Goal: Task Accomplishment & Management: Manage account settings

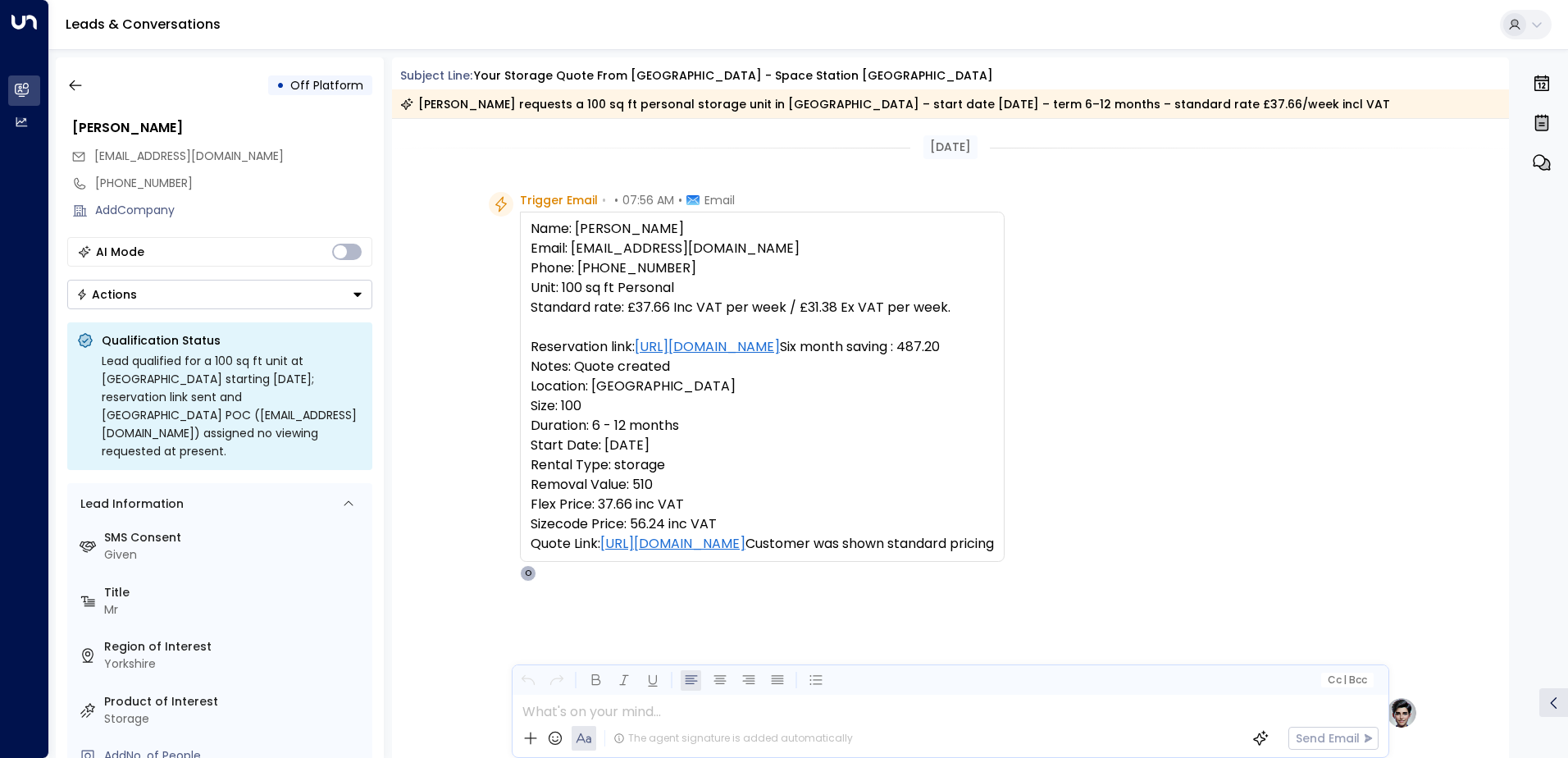
scroll to position [619, 0]
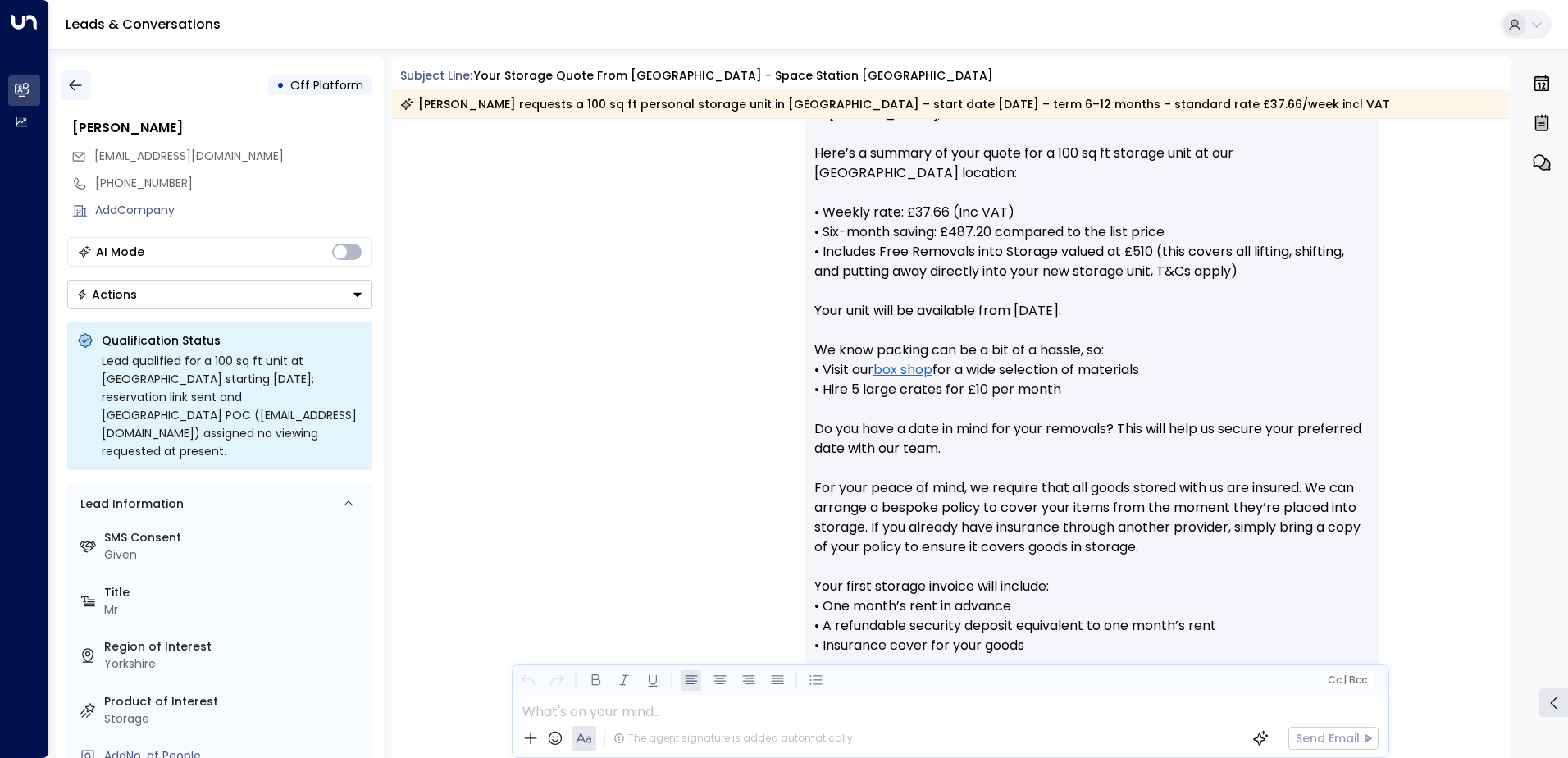
click at [78, 85] on icon "button" at bounding box center [75, 86] width 12 height 11
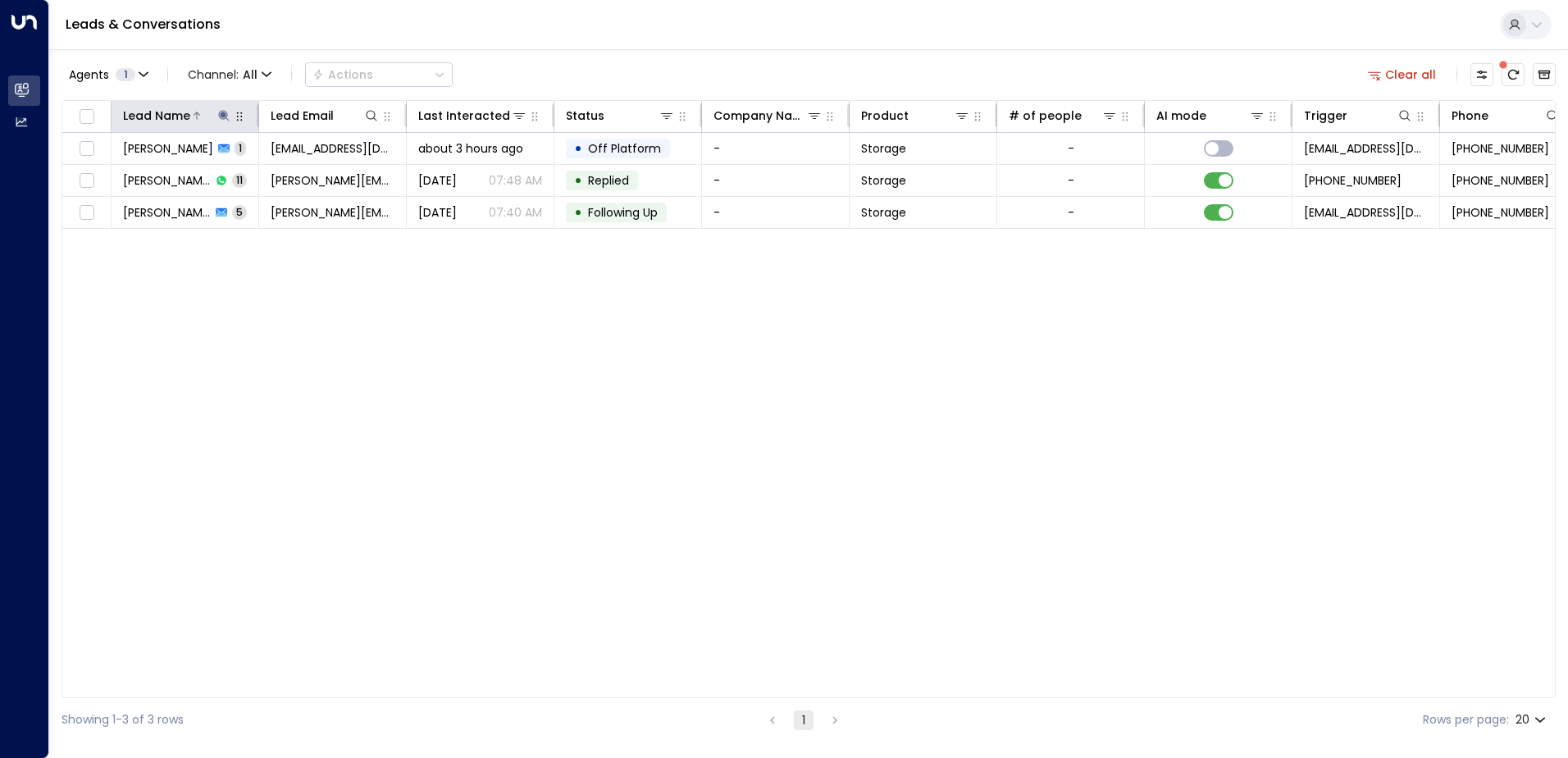
click at [223, 118] on icon at bounding box center [223, 116] width 13 height 13
type input "*"
type input "********"
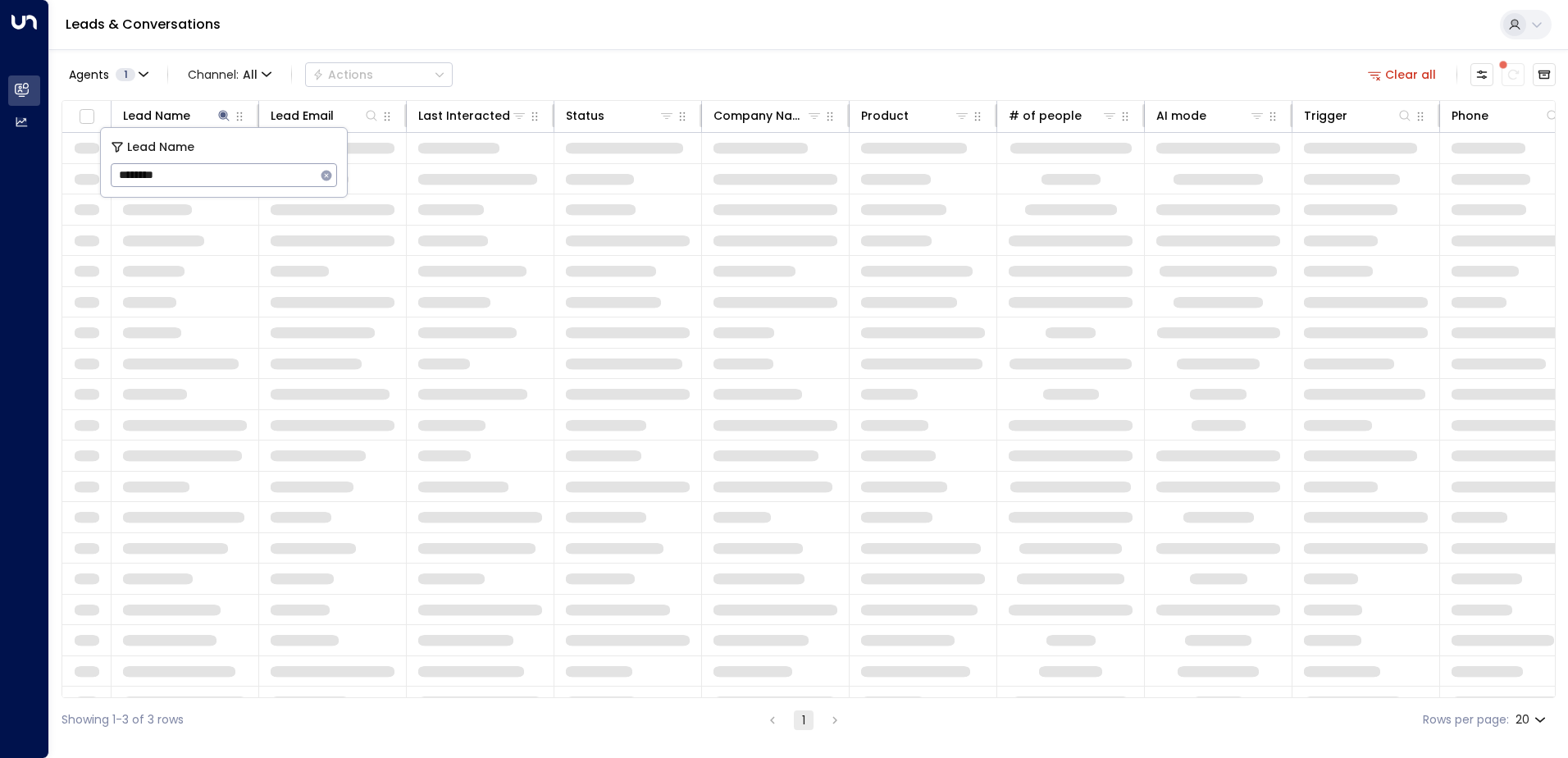
click at [470, 49] on div "Leads & Conversations" at bounding box center [809, 25] width 1519 height 50
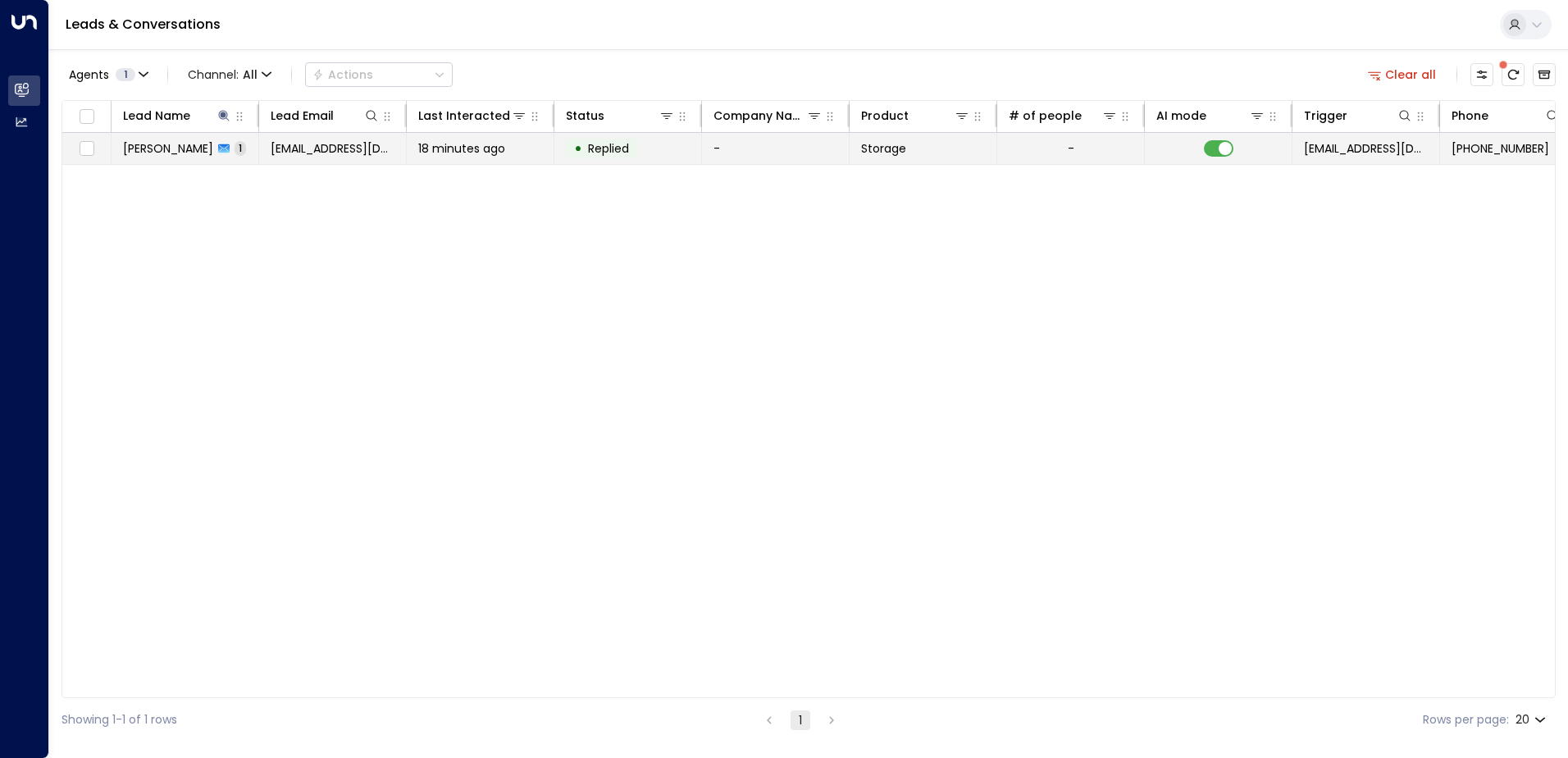
click at [182, 160] on td "[PERSON_NAME] 1" at bounding box center [185, 149] width 148 height 32
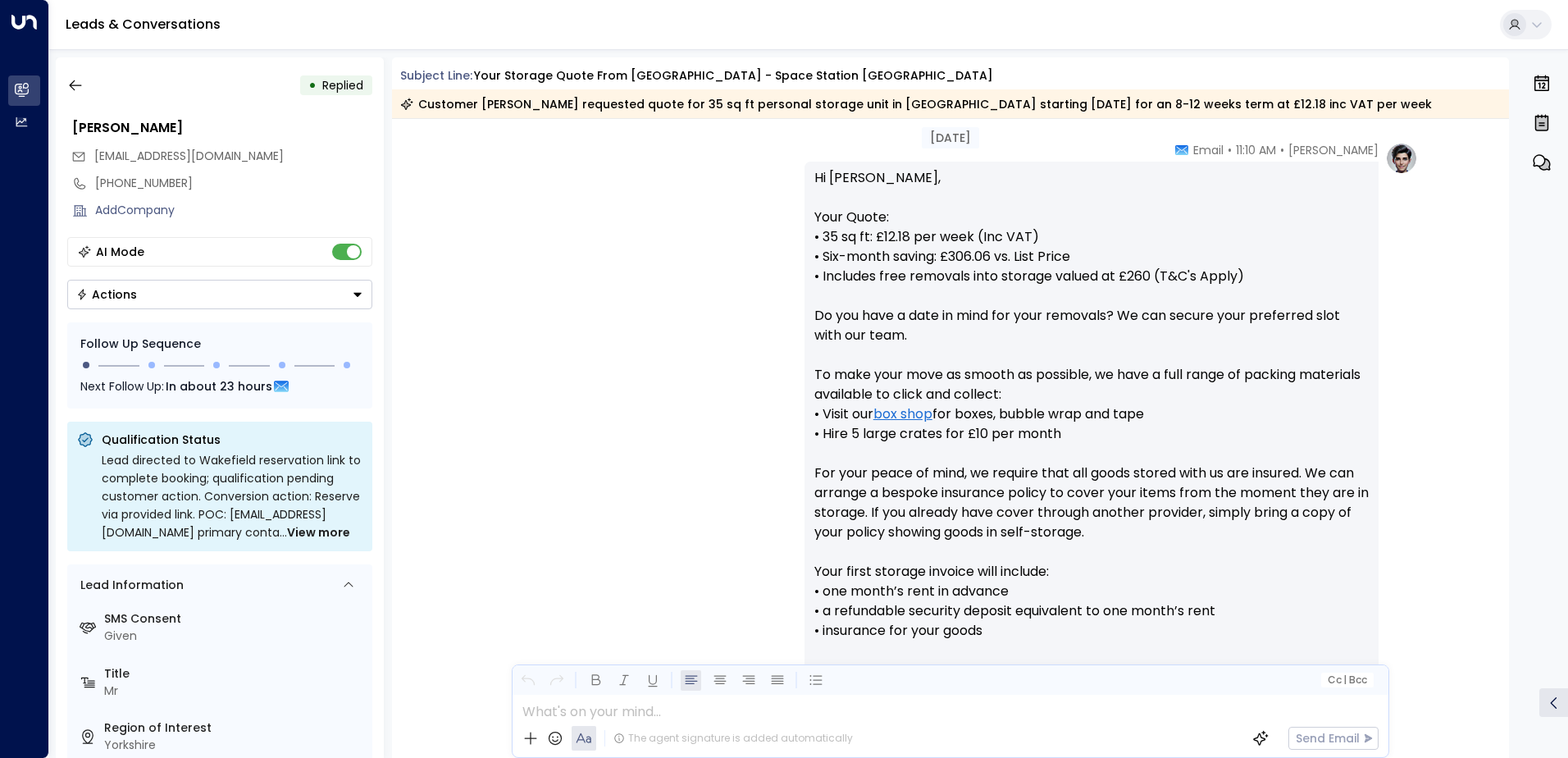
scroll to position [825, 0]
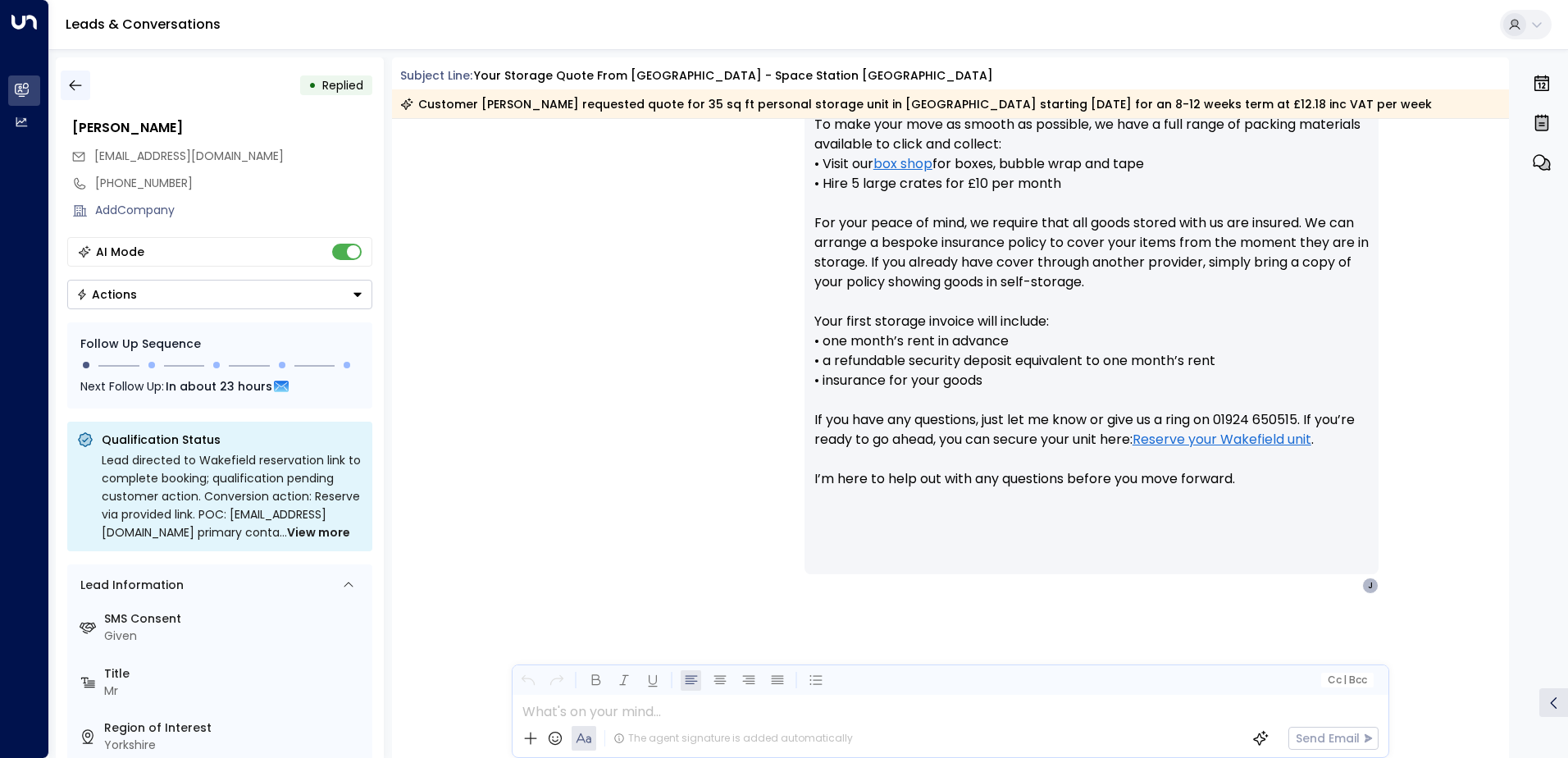
click at [82, 79] on icon "button" at bounding box center [75, 85] width 17 height 17
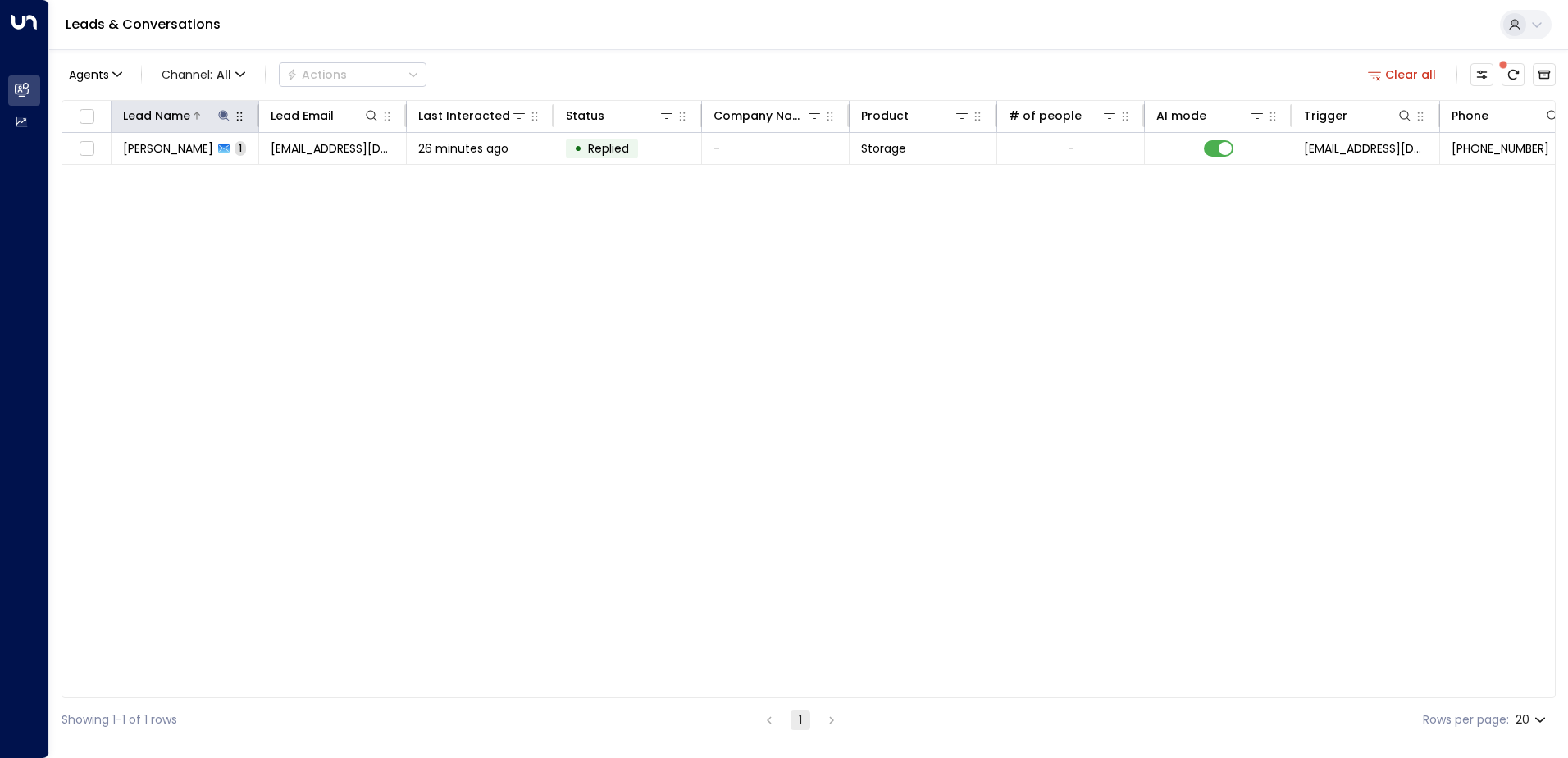
click at [219, 113] on icon at bounding box center [223, 115] width 11 height 11
click at [320, 174] on icon "button" at bounding box center [326, 175] width 13 height 13
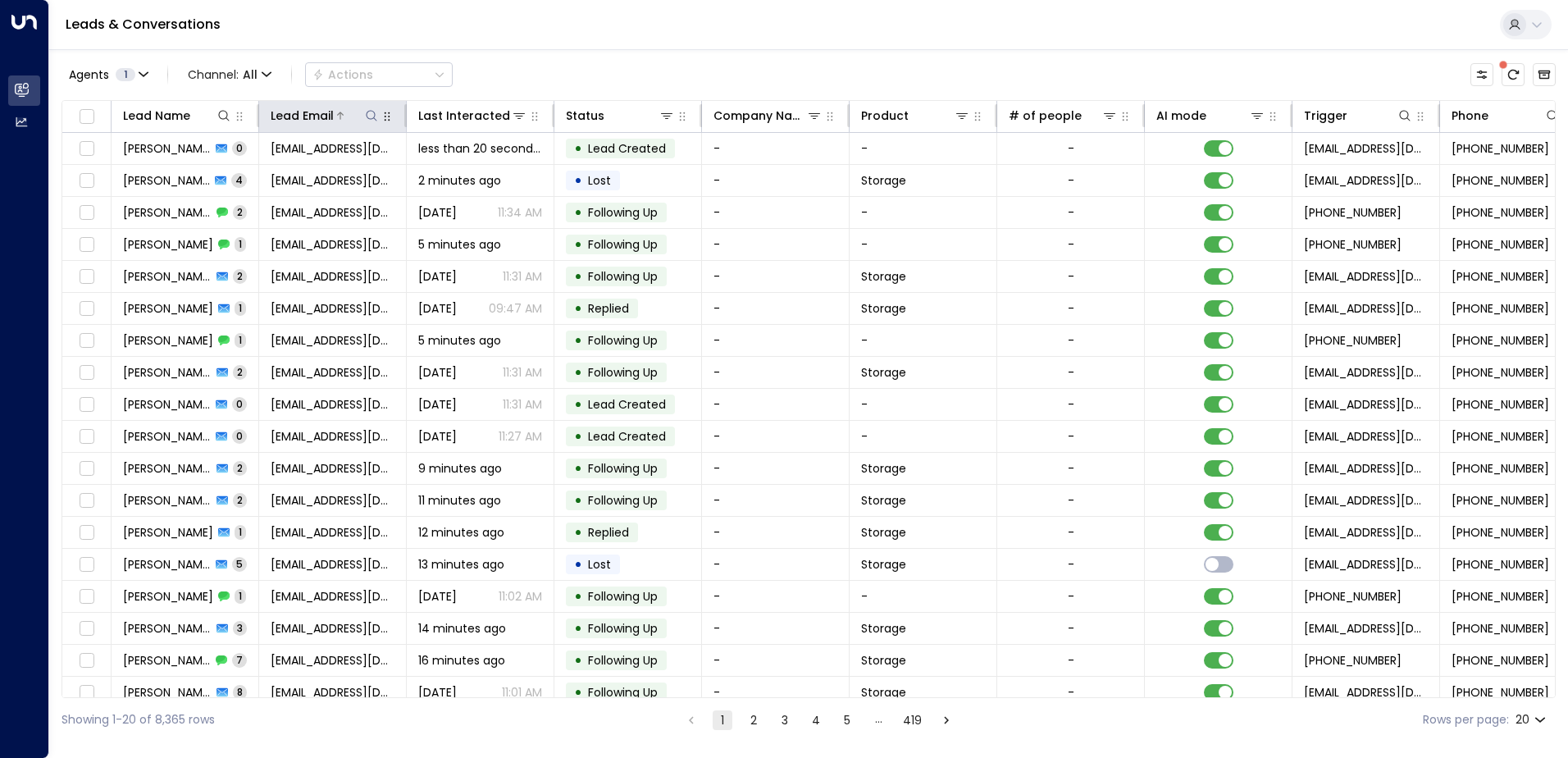
click at [373, 111] on icon at bounding box center [371, 115] width 11 height 11
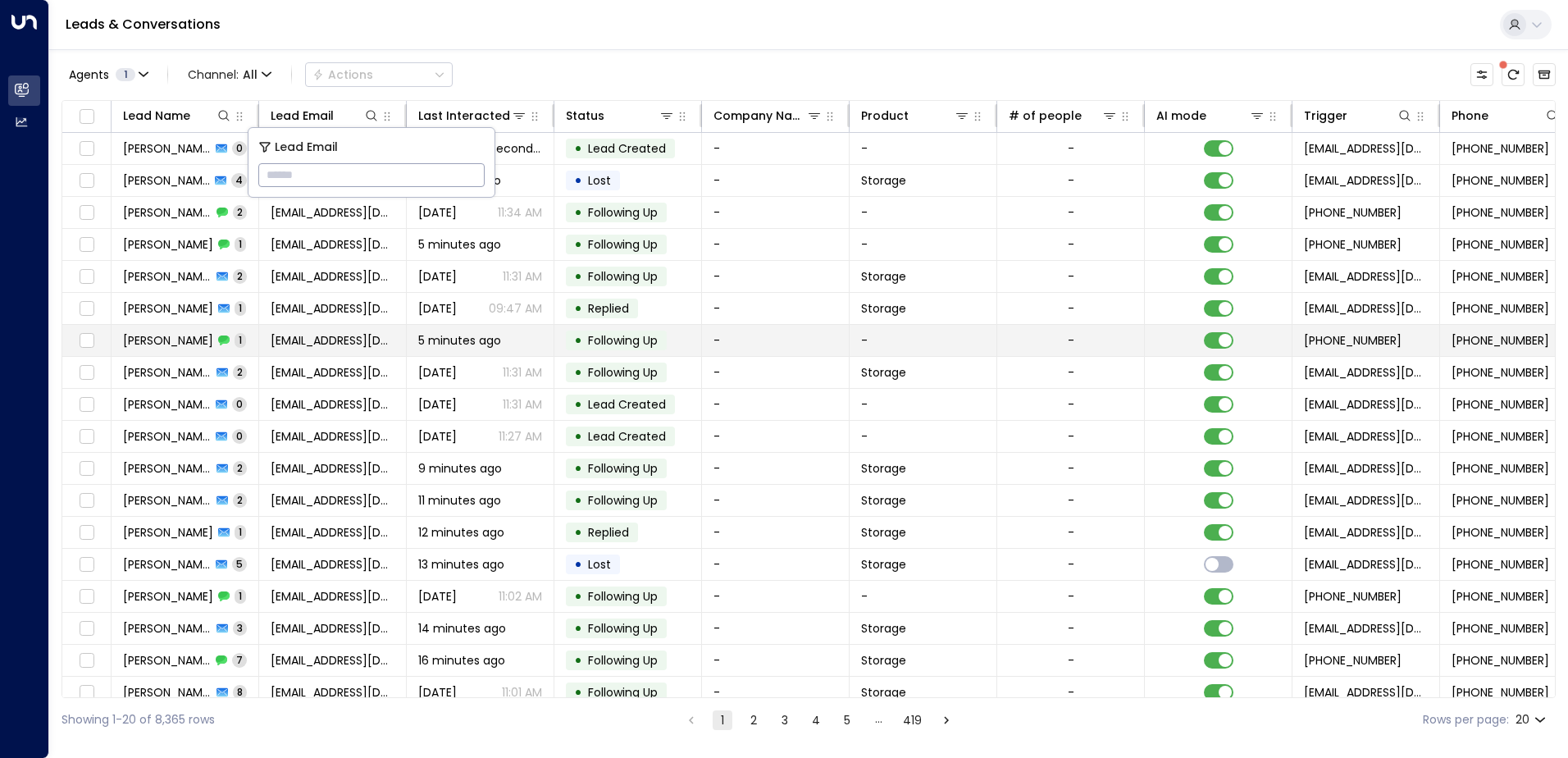
type input "**********"
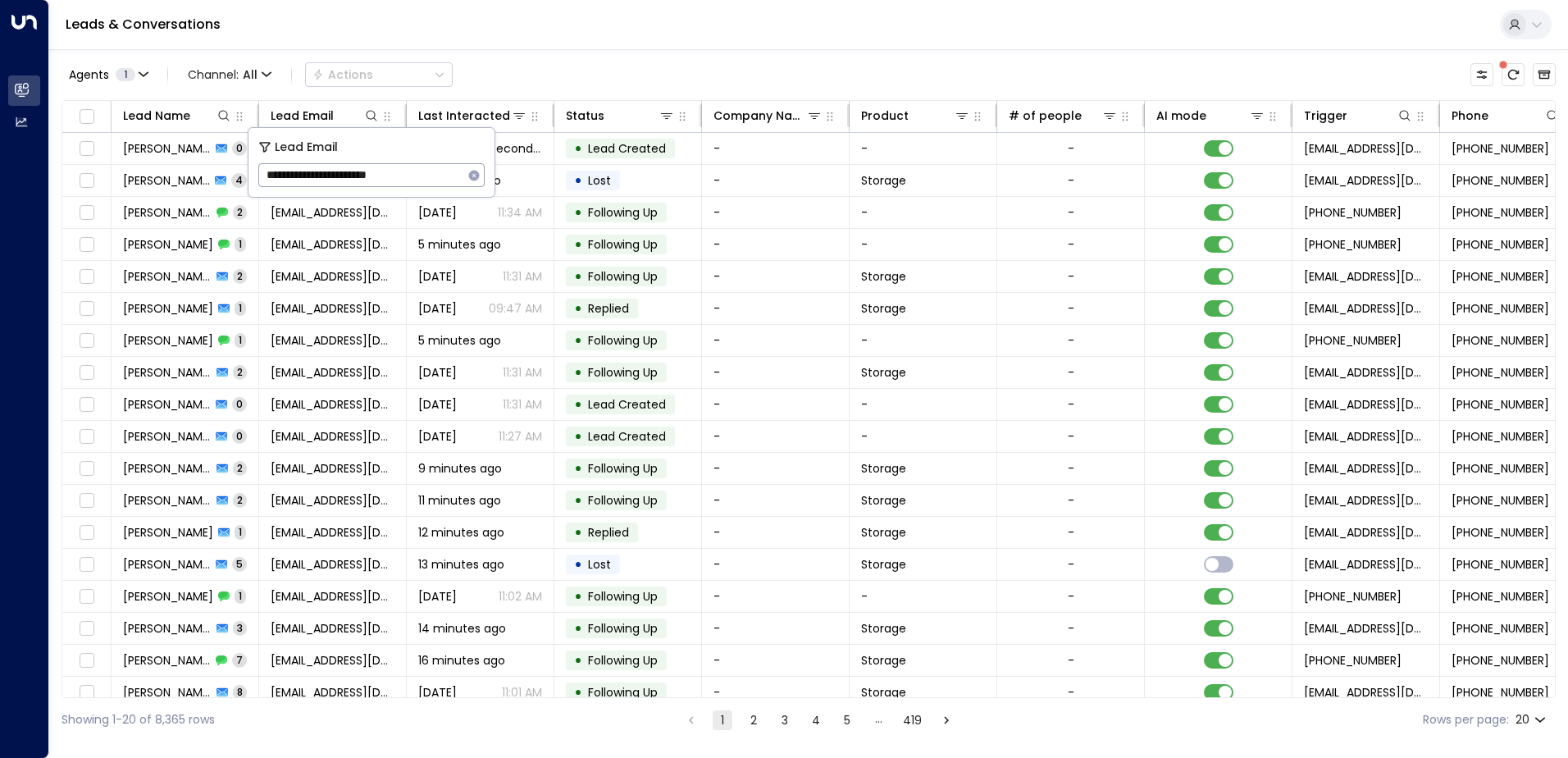
click at [506, 41] on div "Leads & Conversations" at bounding box center [809, 25] width 1519 height 50
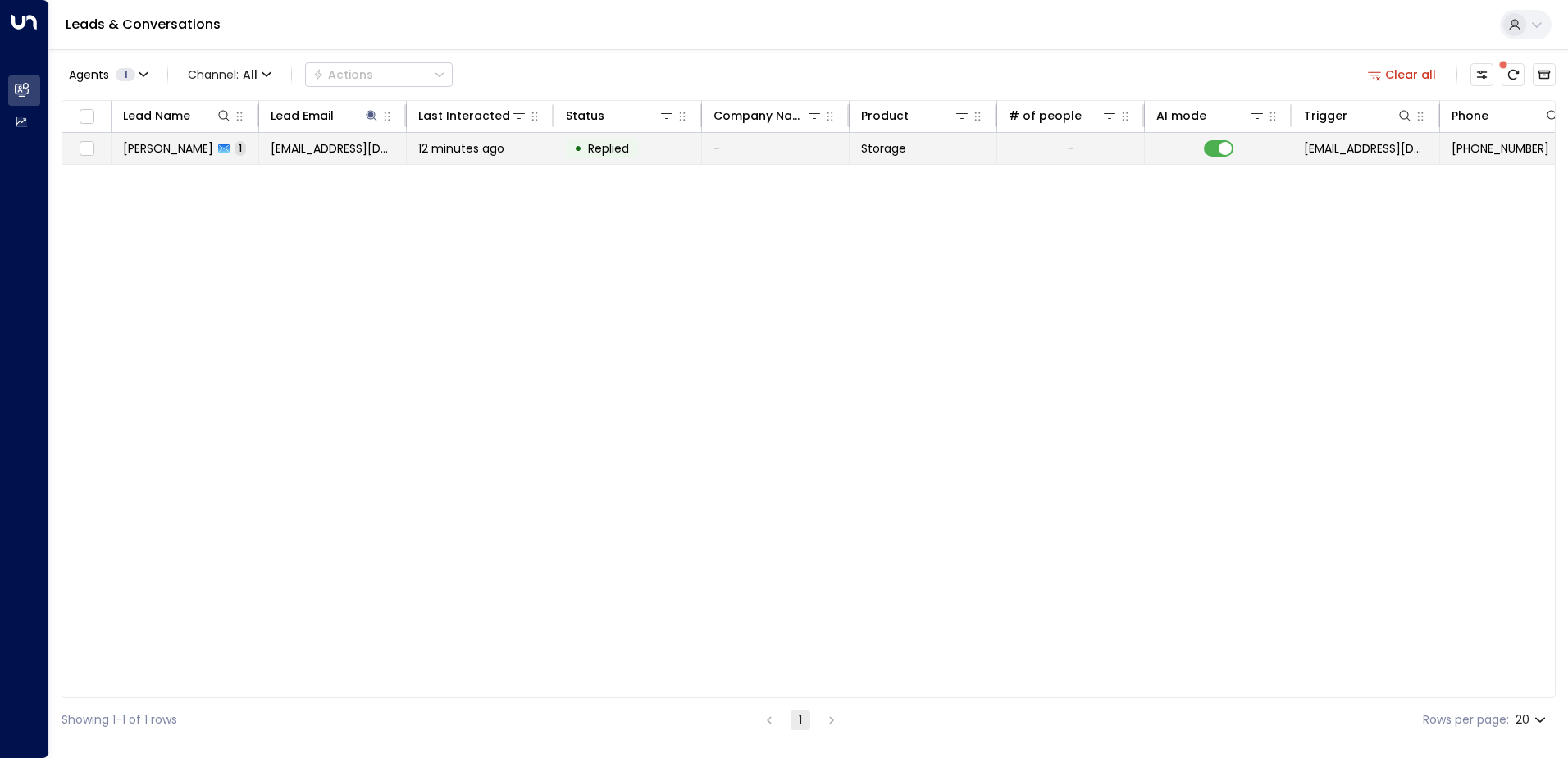
click at [186, 154] on span "[PERSON_NAME]" at bounding box center [167, 148] width 90 height 17
